Goal: Information Seeking & Learning: Check status

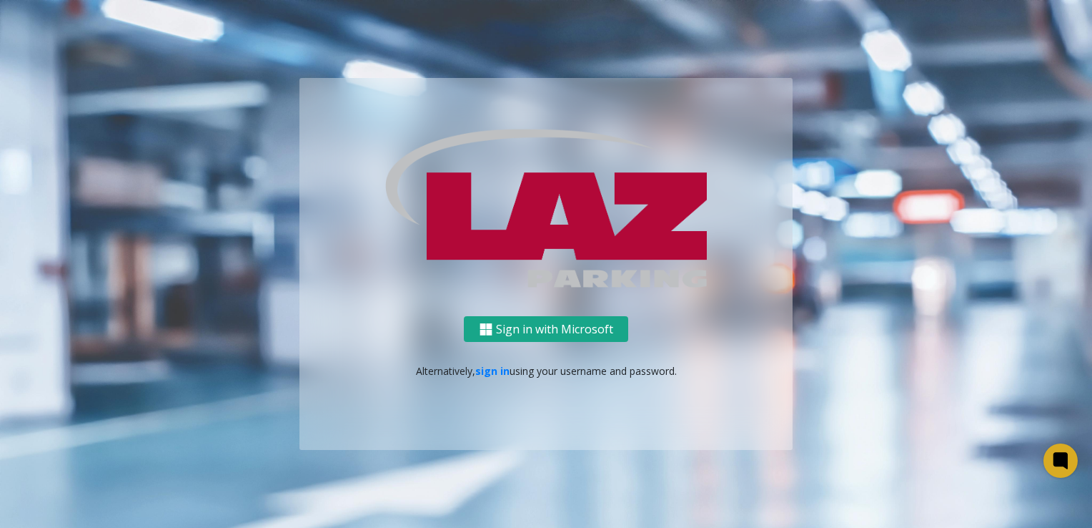
click at [553, 327] on button "Sign in with Microsoft" at bounding box center [546, 329] width 164 height 26
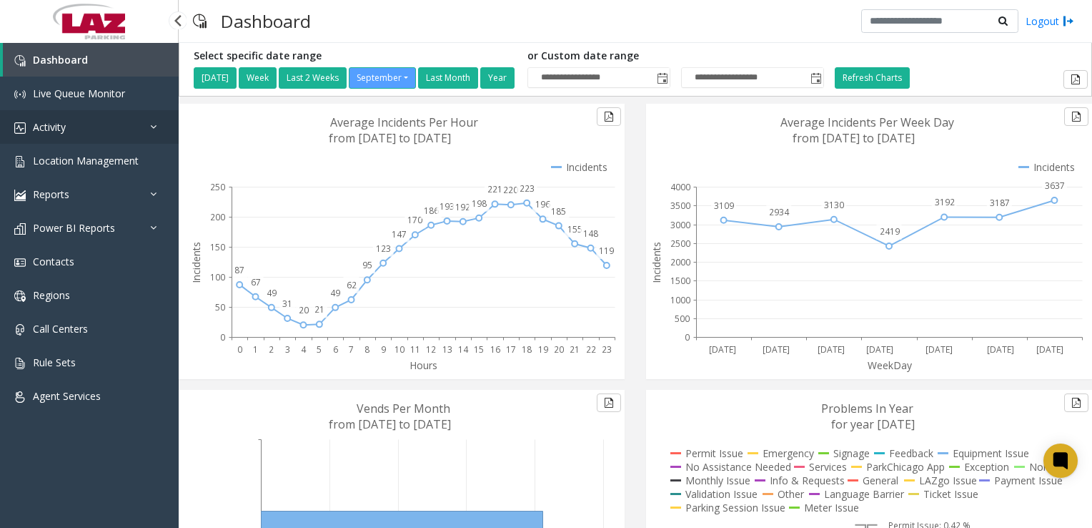
click at [85, 137] on link "Activity" at bounding box center [89, 127] width 179 height 34
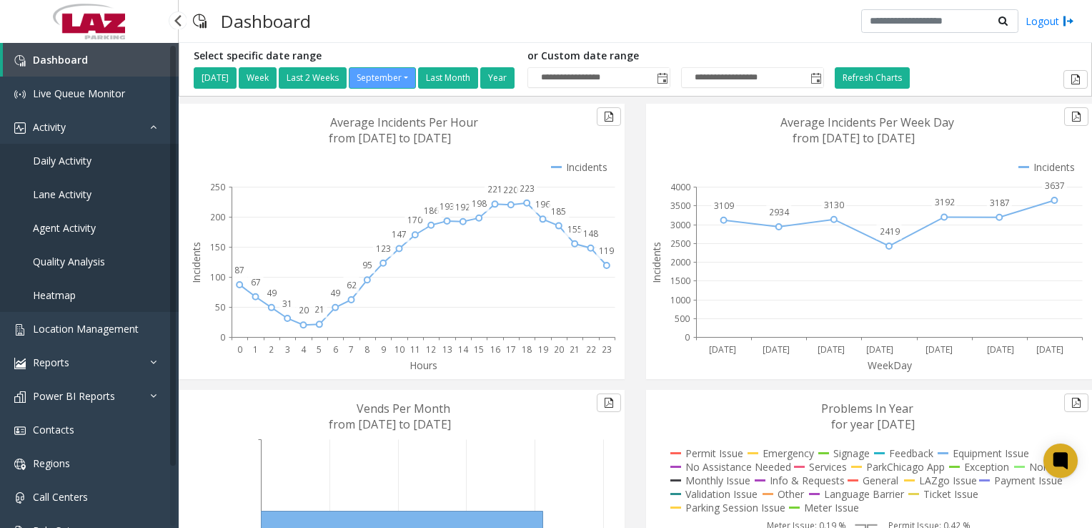
click at [62, 231] on span "Agent Activity" at bounding box center [64, 228] width 63 height 14
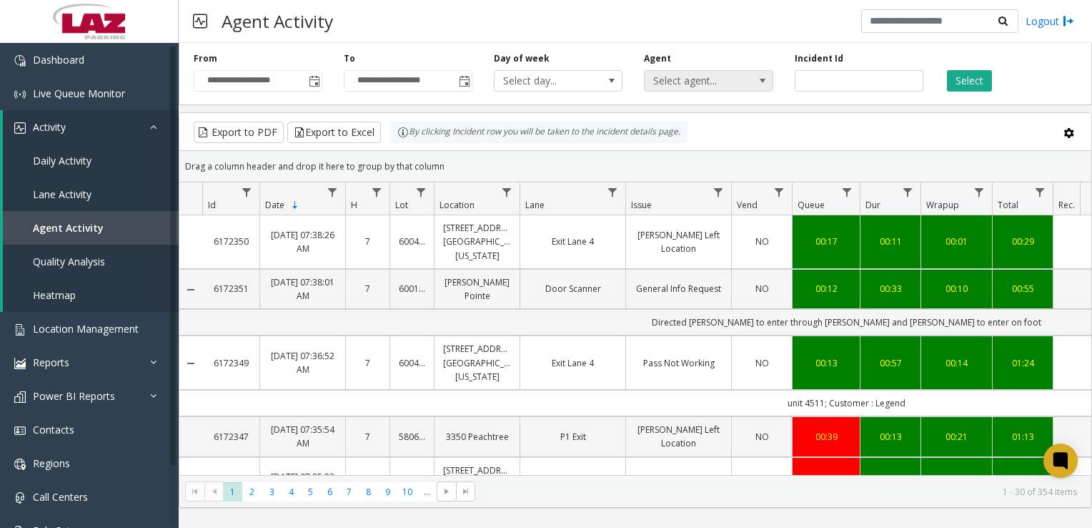
click at [698, 89] on span "Select agent..." at bounding box center [696, 81] width 102 height 20
click at [505, 239] on link "875 North Michigan Avenue Garage" at bounding box center [477, 241] width 68 height 41
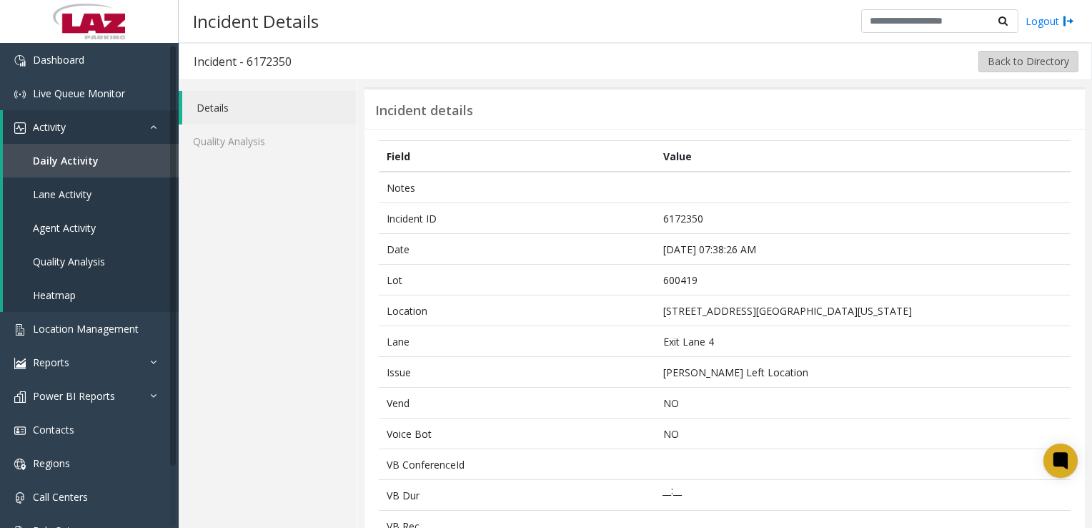
click at [1001, 63] on button "Back to Directory" at bounding box center [1029, 61] width 100 height 21
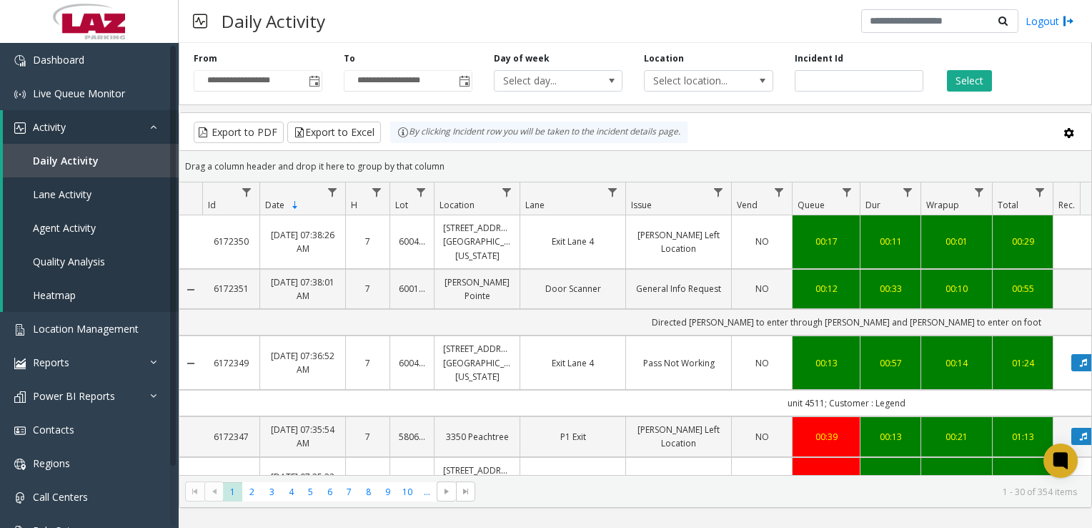
click at [879, 397] on td "unit 4511; Customer : Legend" at bounding box center [846, 403] width 1289 height 26
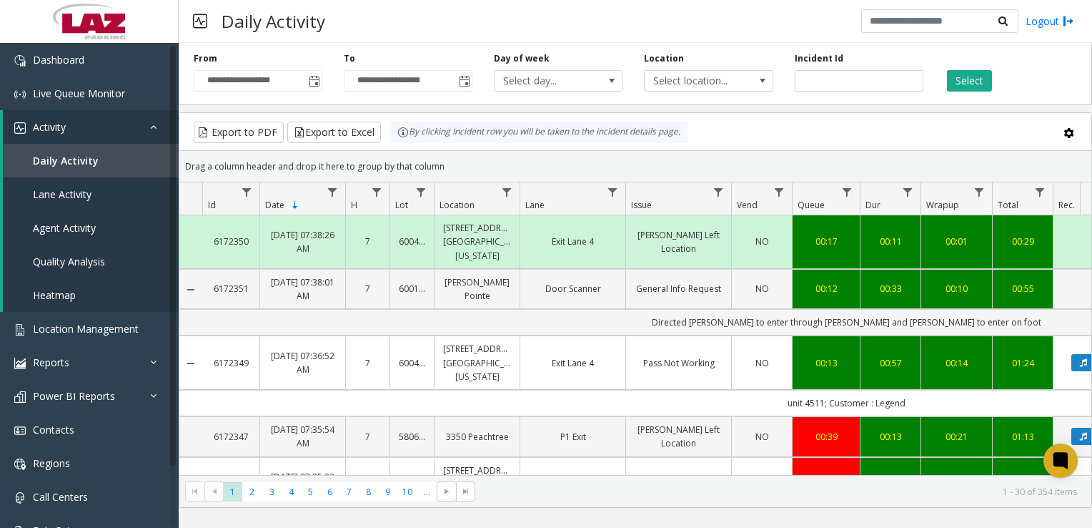
click at [762, 372] on td "NO" at bounding box center [761, 362] width 61 height 54
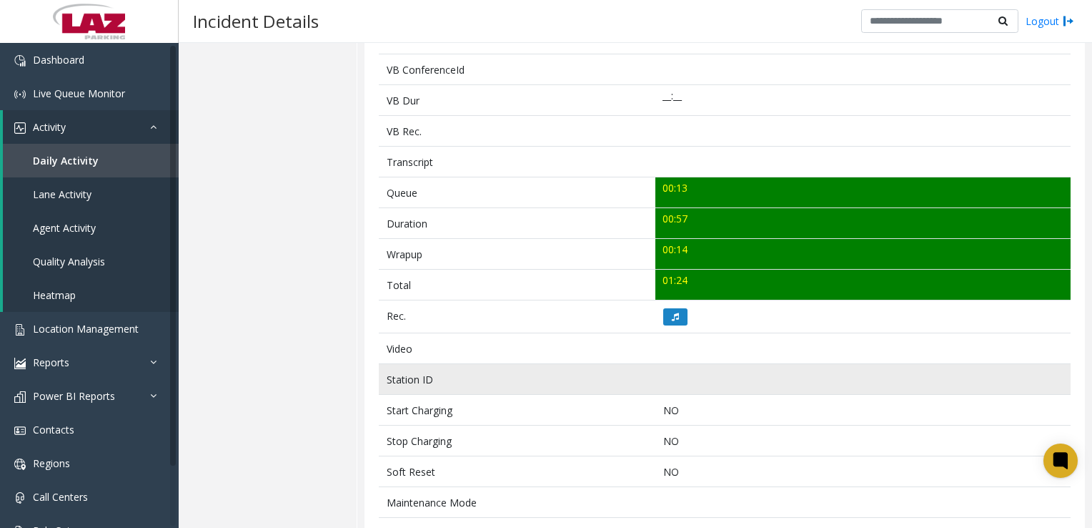
scroll to position [429, 0]
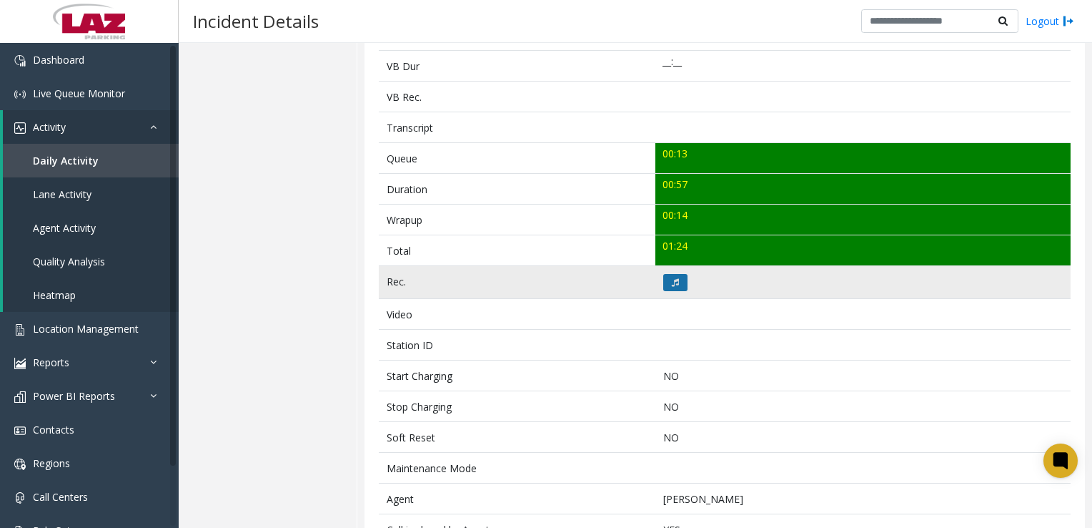
click at [675, 286] on button at bounding box center [675, 282] width 24 height 17
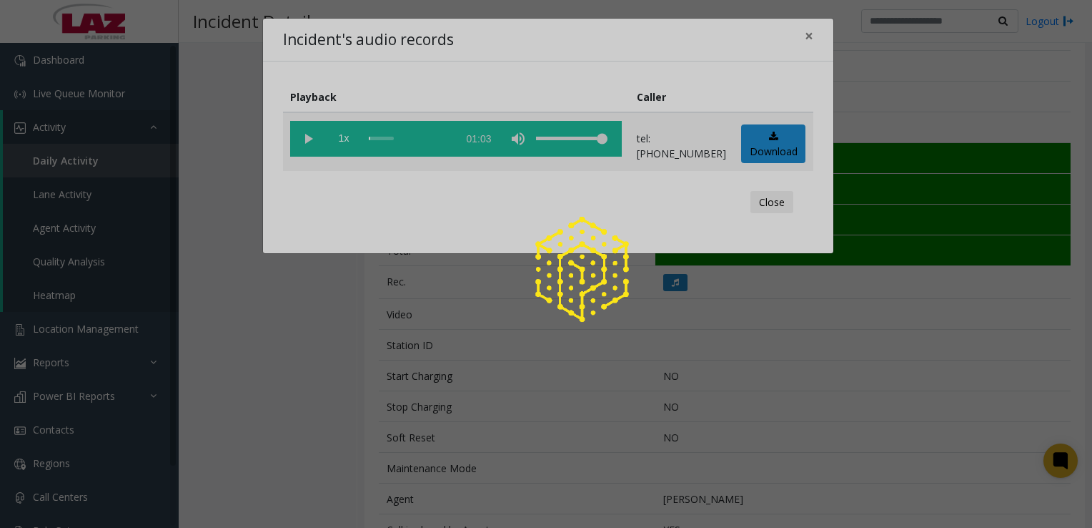
drag, startPoint x: 315, startPoint y: 139, endPoint x: 342, endPoint y: 149, distance: 29.6
click at [315, 139] on div at bounding box center [546, 264] width 1092 height 528
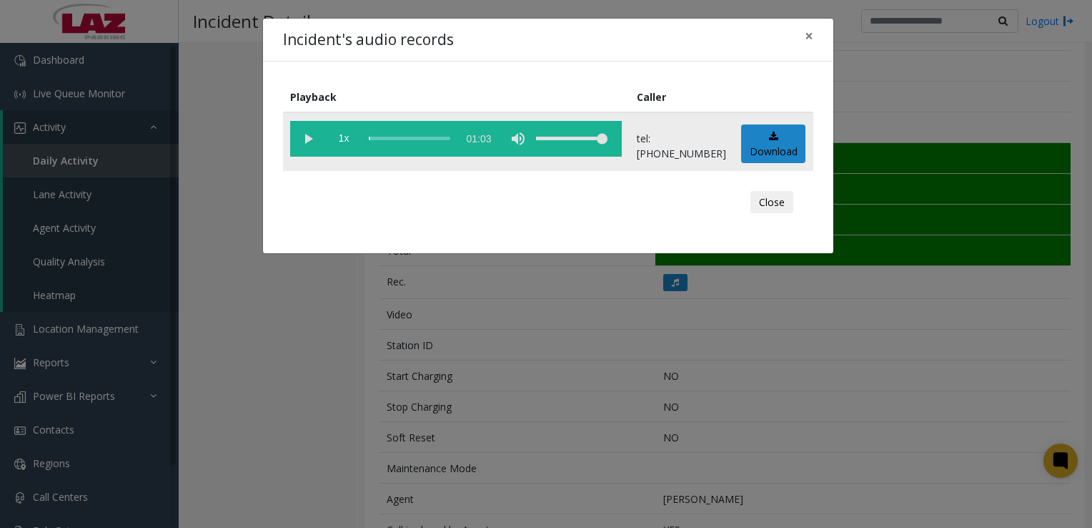
click at [307, 139] on vg-play-pause at bounding box center [308, 139] width 36 height 36
click at [381, 139] on div "scrub bar" at bounding box center [409, 139] width 81 height 36
click at [756, 197] on button "Close" at bounding box center [772, 202] width 43 height 23
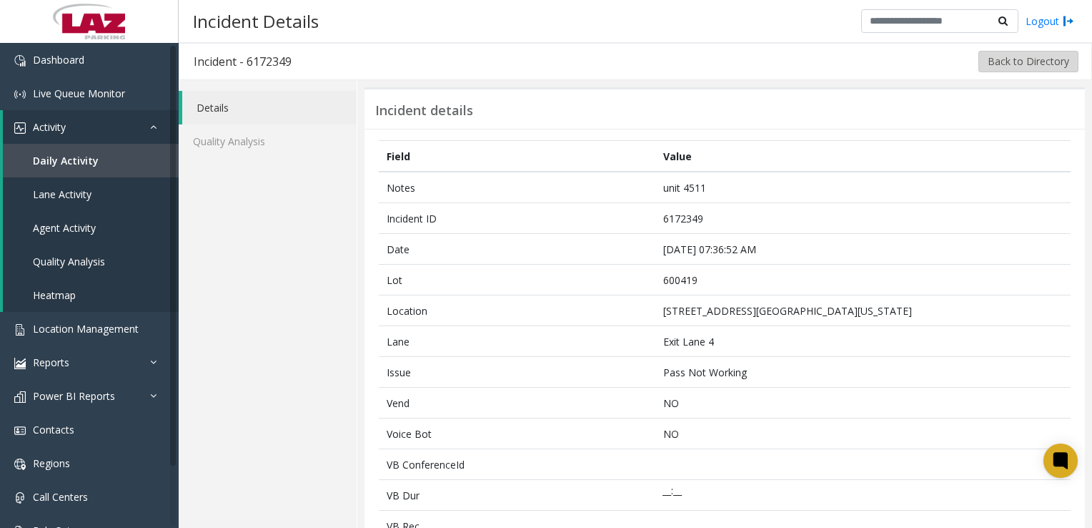
click at [992, 62] on button "Back to Directory" at bounding box center [1029, 61] width 100 height 21
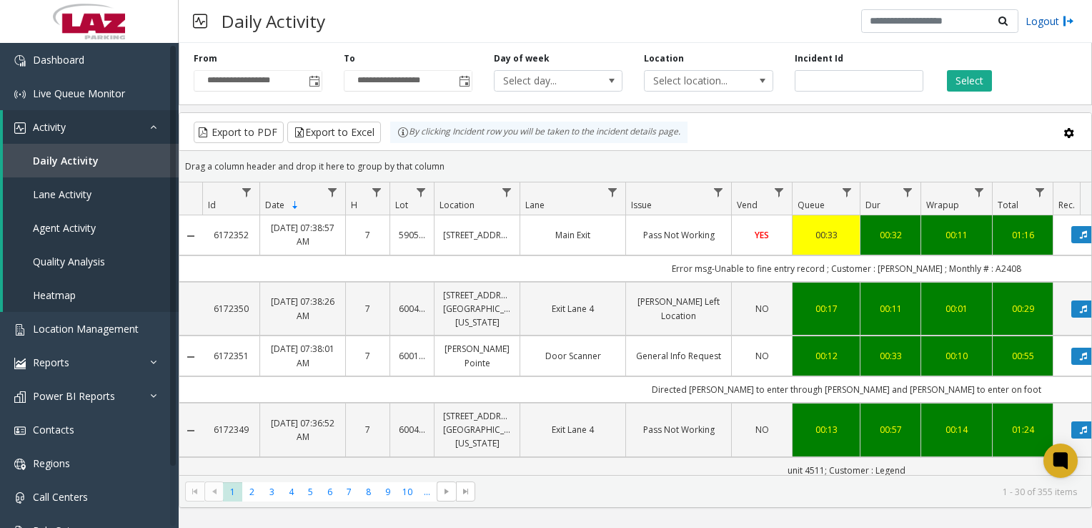
click at [1042, 27] on link "Logout" at bounding box center [1050, 21] width 49 height 15
